Goal: Task Accomplishment & Management: Manage account settings

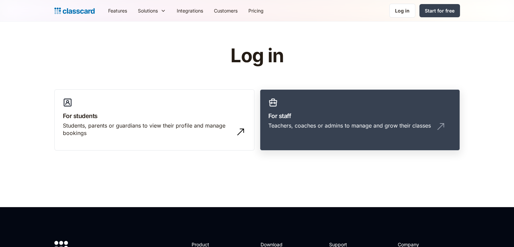
drag, startPoint x: 0, startPoint y: 0, endPoint x: 292, endPoint y: 126, distance: 318.4
click at [292, 126] on div "Teachers, coaches or admins to manage and grow their classes" at bounding box center [349, 125] width 162 height 7
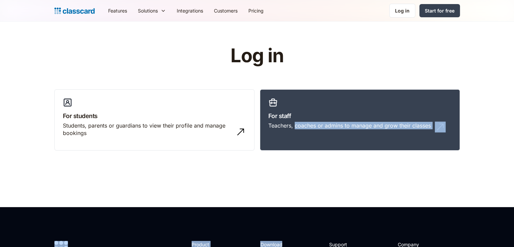
drag, startPoint x: 295, startPoint y: 160, endPoint x: 287, endPoint y: 224, distance: 64.4
click at [287, 224] on body "This website uses cookies to ensure you get the best experience on our website.…" at bounding box center [257, 227] width 514 height 455
click at [297, 101] on link "For staff Teachers, coaches or admins to manage and grow their classes" at bounding box center [360, 119] width 200 height 61
